Goal: Task Accomplishment & Management: Use online tool/utility

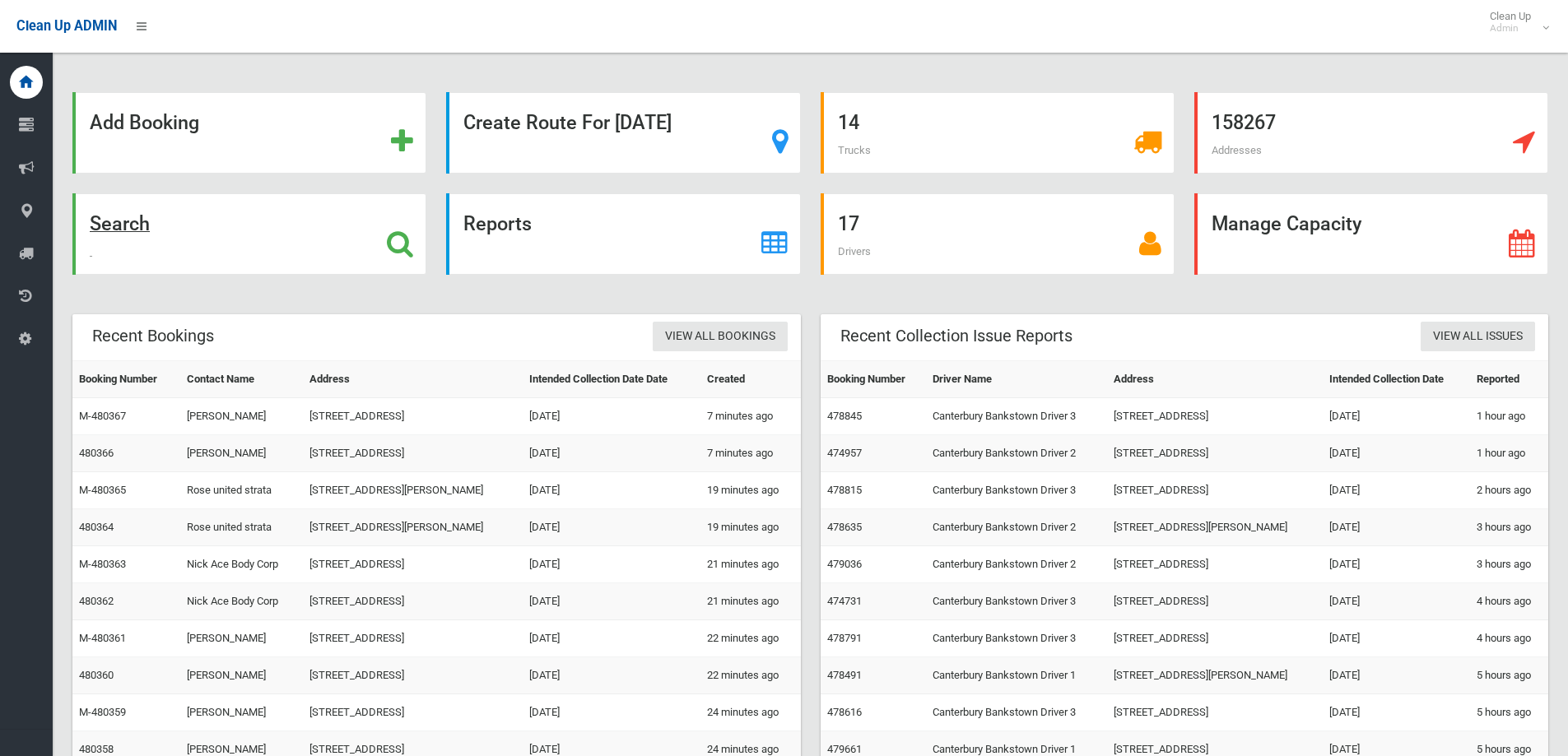
click at [397, 242] on icon at bounding box center [400, 244] width 26 height 28
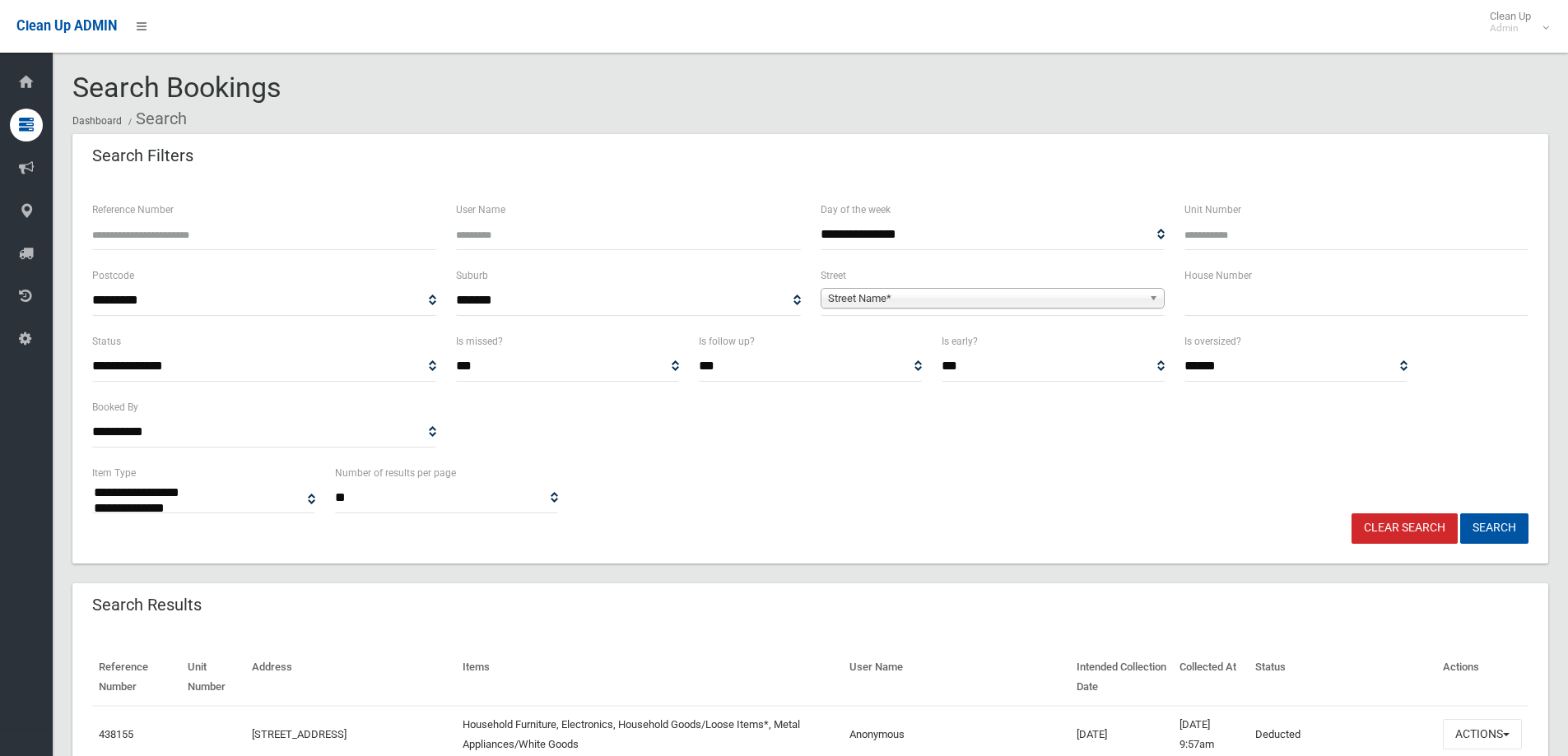
select select
click at [1236, 305] on input "text" at bounding box center [1356, 301] width 344 height 31
type input "*"
click at [1151, 298] on b at bounding box center [1156, 298] width 15 height 19
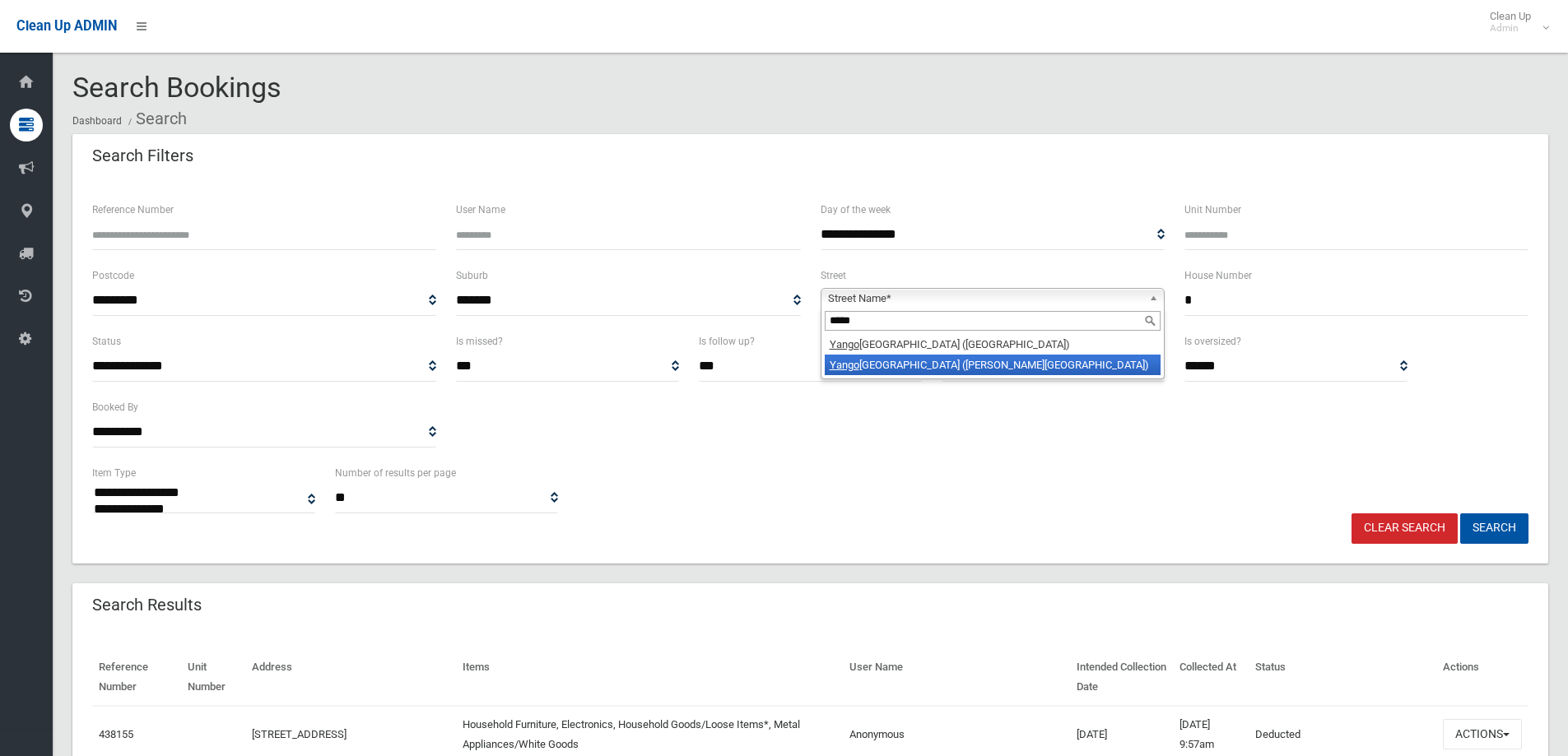
type input "*****"
click at [929, 364] on li "Yango ora Road (BELMORE 2192)" at bounding box center [993, 365] width 336 height 21
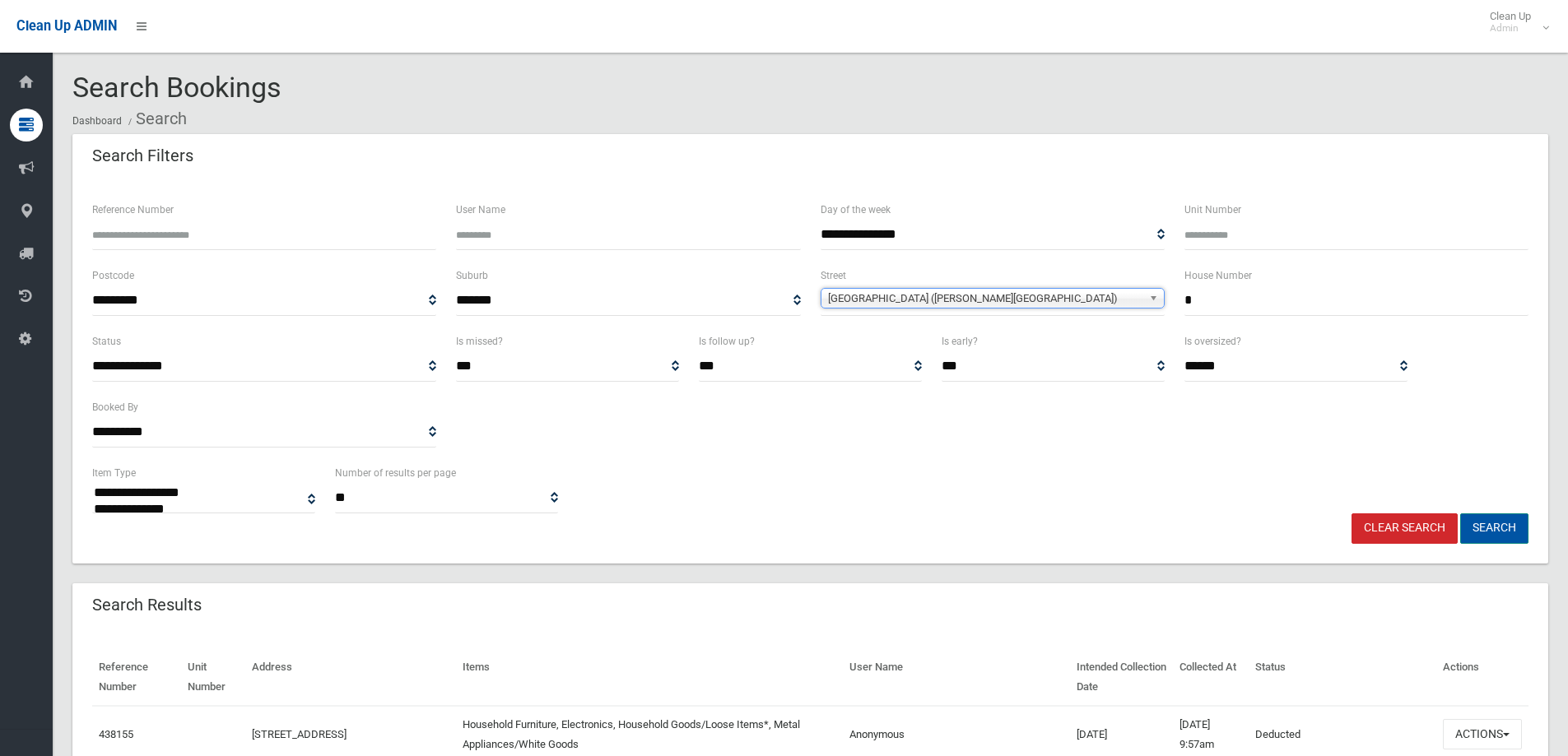
click at [1479, 525] on button "Search" at bounding box center [1493, 528] width 68 height 31
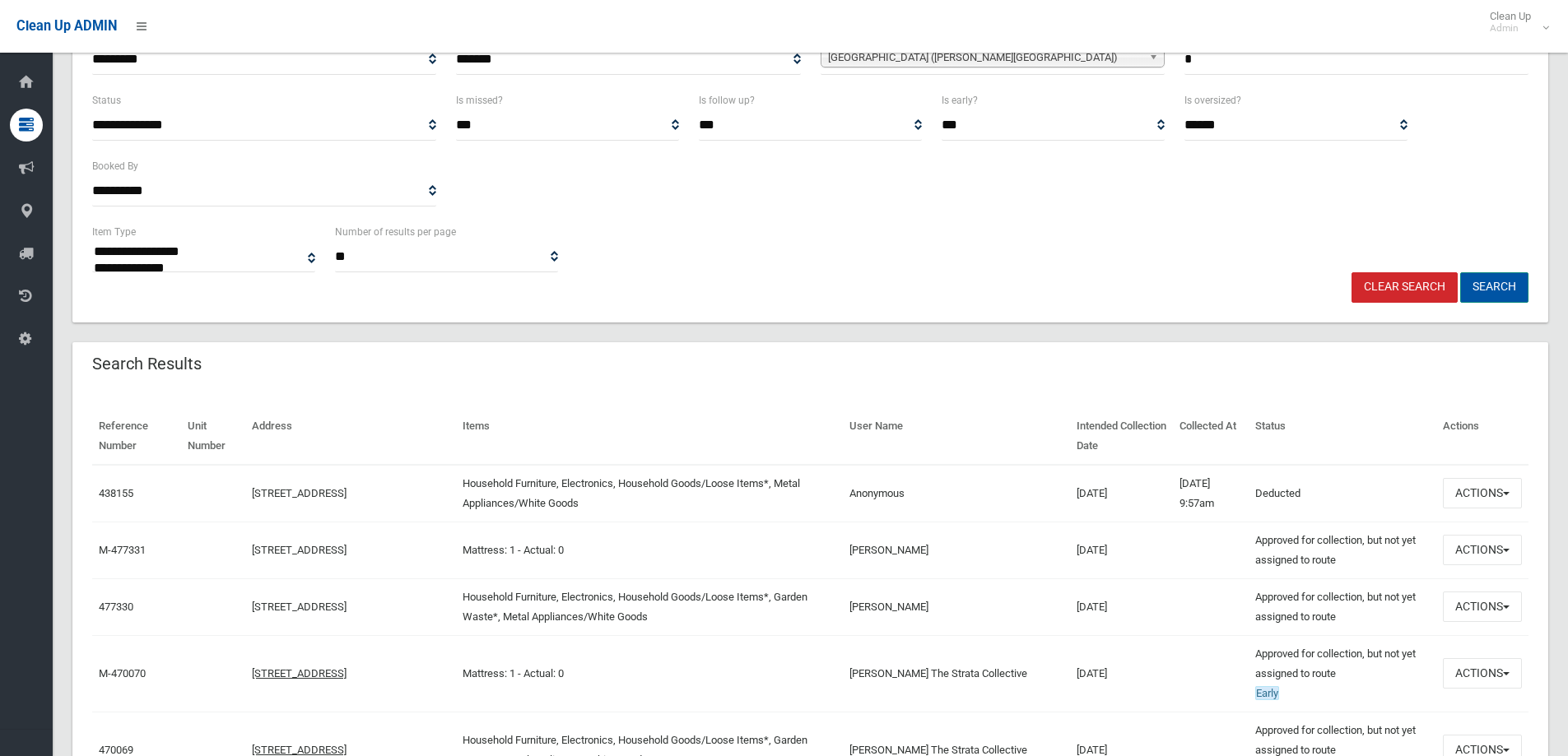
scroll to position [246, 0]
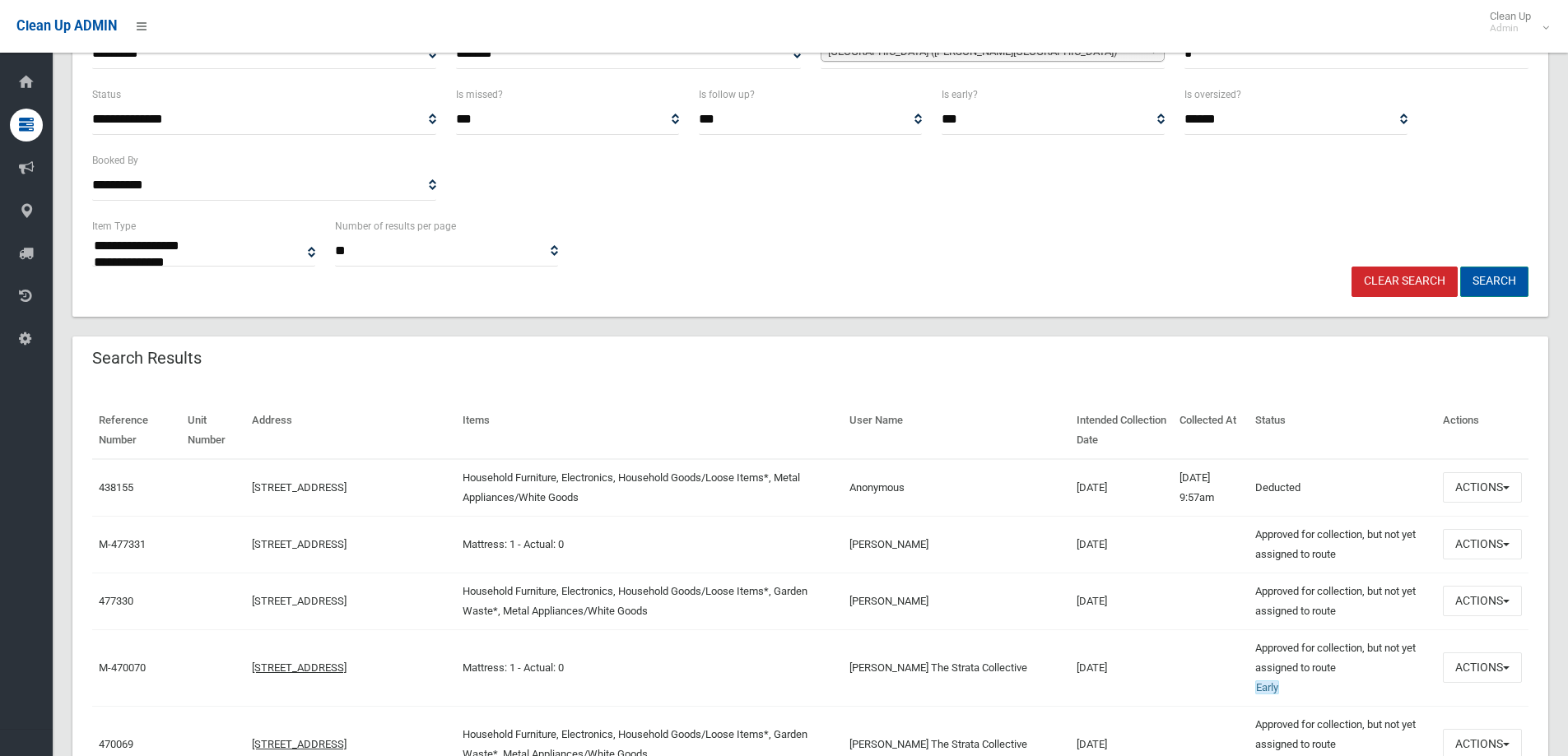
click at [1486, 275] on button "Search" at bounding box center [1493, 282] width 68 height 31
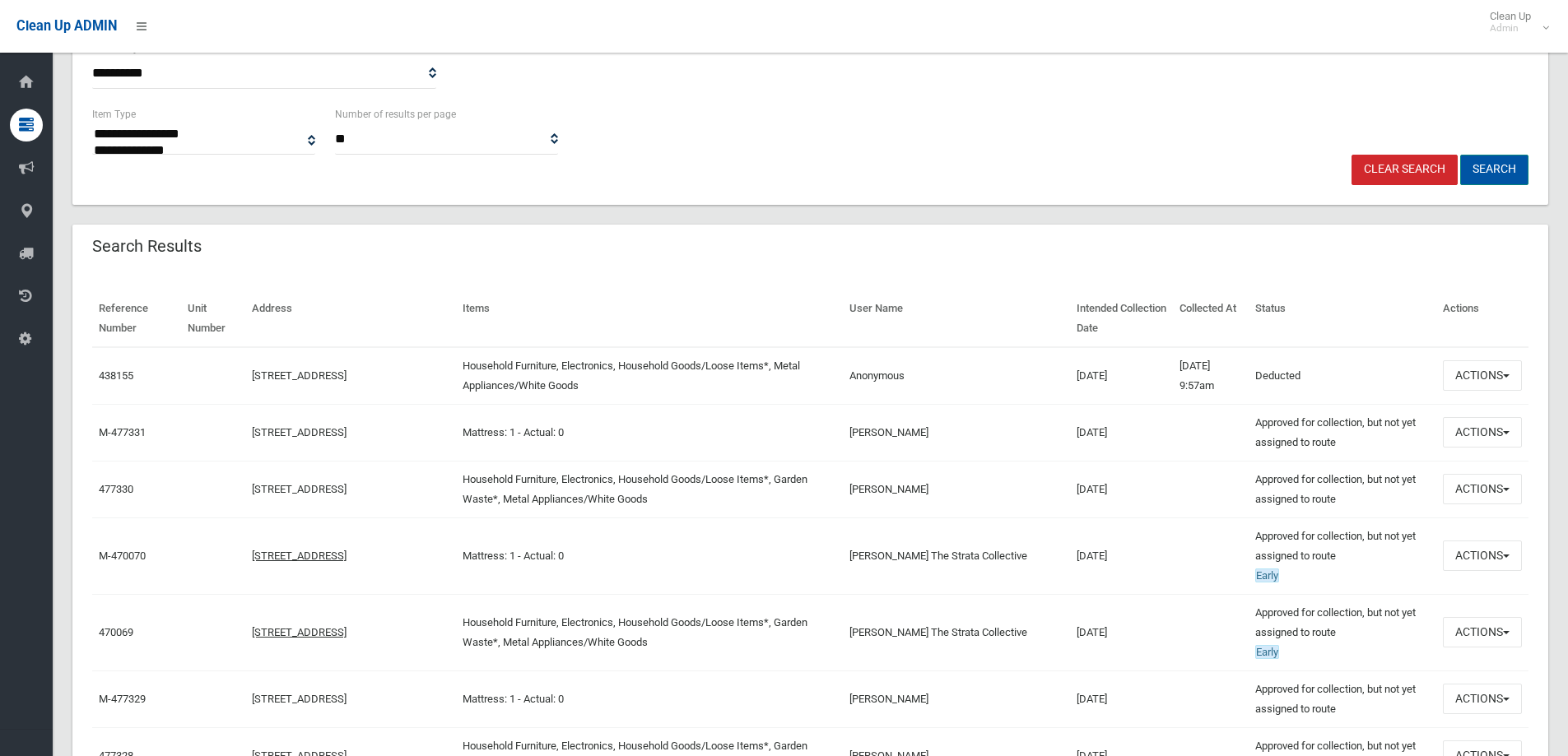
scroll to position [329, 0]
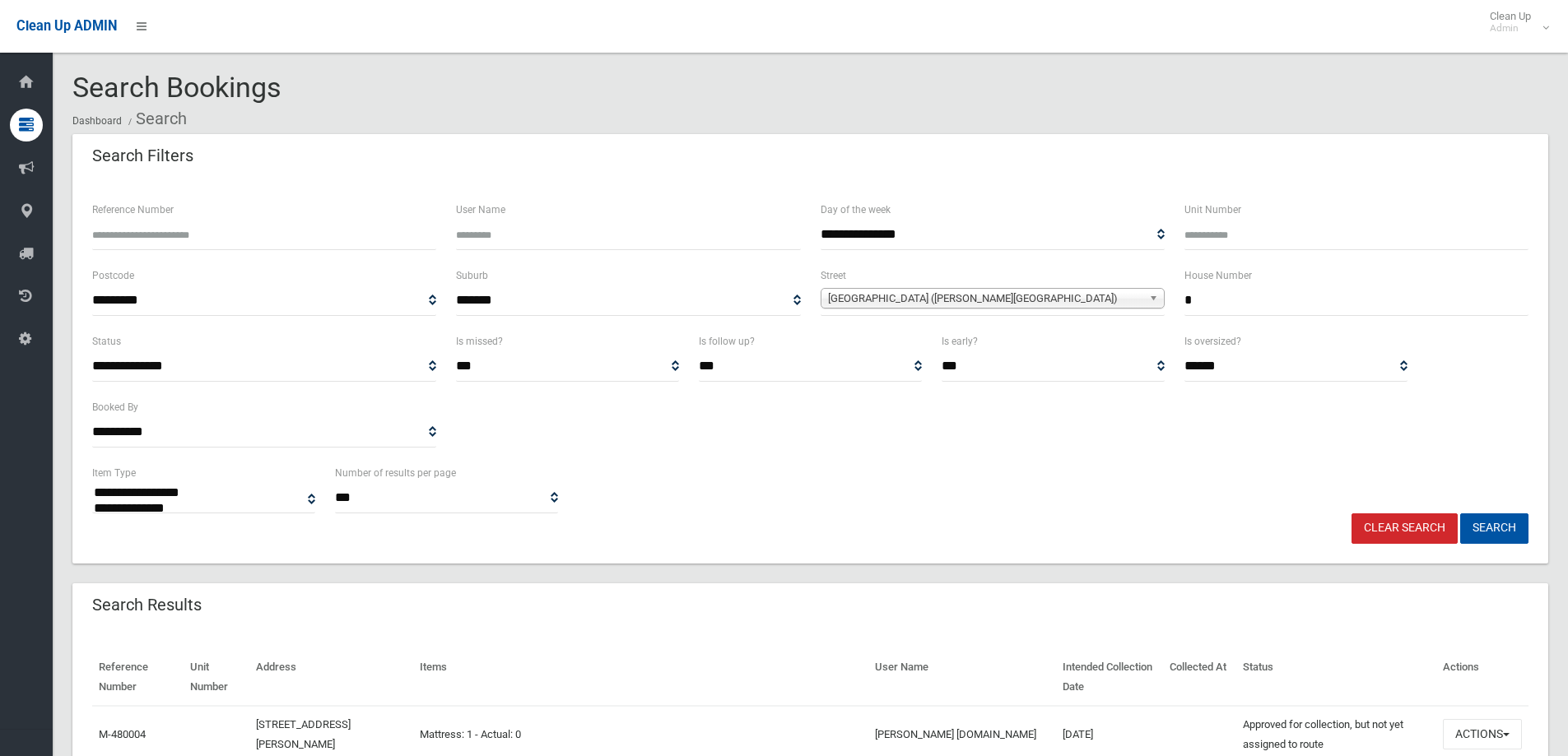
select select
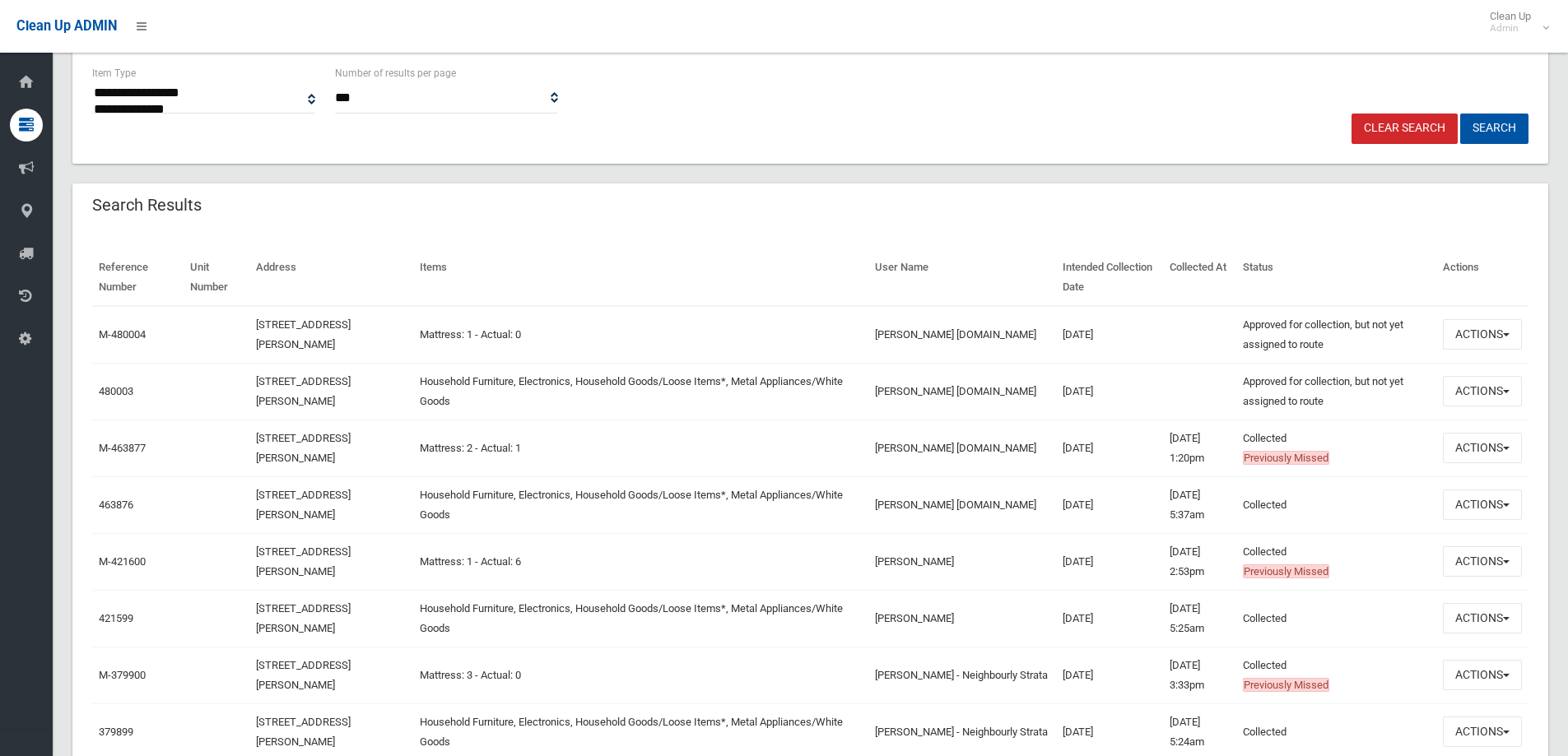
scroll to position [412, 0]
